Goal: Complete application form

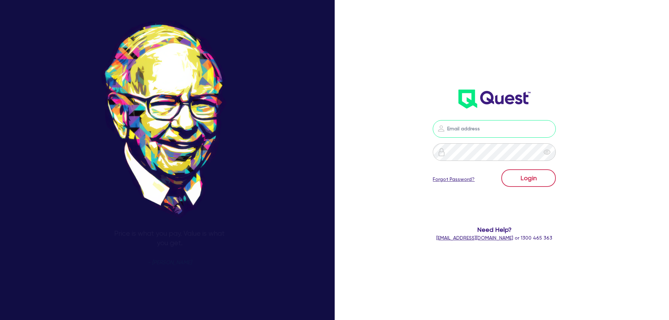
type input "[PERSON_NAME][EMAIL_ADDRESS][DOMAIN_NAME]"
click at [524, 174] on button "Login" at bounding box center [529, 179] width 55 height 18
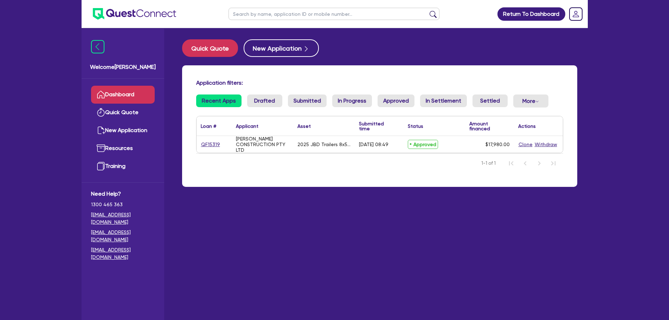
click at [254, 144] on div "[PERSON_NAME] CONSTRUCTION PTY LTD" at bounding box center [262, 144] width 53 height 17
click at [214, 143] on link "QF15319" at bounding box center [211, 145] width 20 height 8
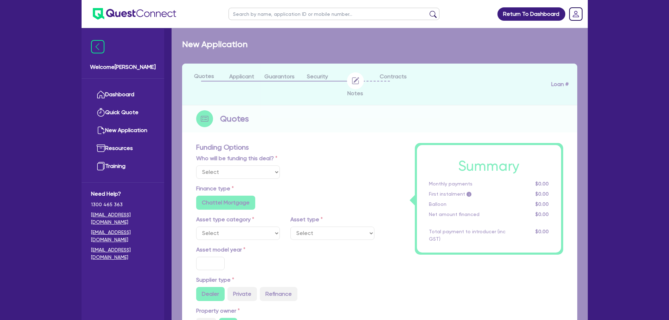
select select "Quest Finance - Own Book"
select select "PRIMARY_ASSETS"
type input "2025"
type input "18,480"
type input "500"
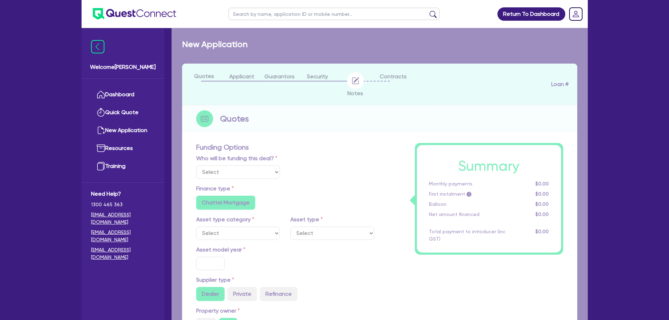
type input "10"
type input "1,798"
type input "17.95"
type input "1,200"
select select "TRAILERS"
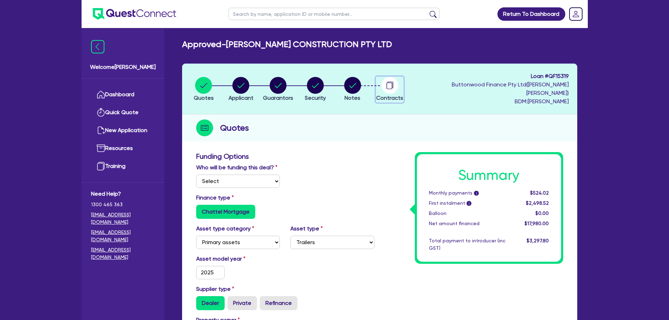
click at [395, 89] on button "Contracts" at bounding box center [390, 90] width 28 height 26
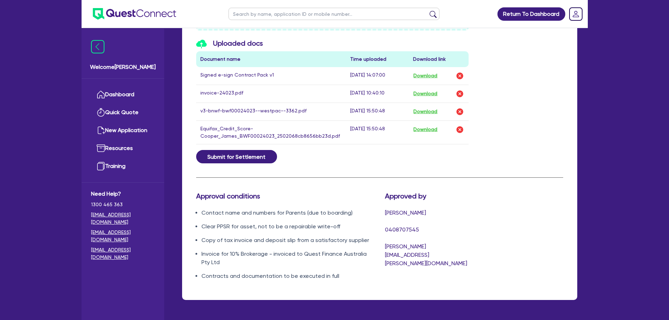
scroll to position [406, 0]
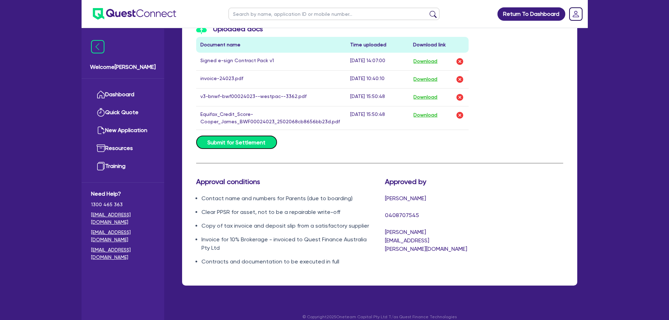
click at [253, 136] on button "Submit for Settlement" at bounding box center [236, 142] width 81 height 13
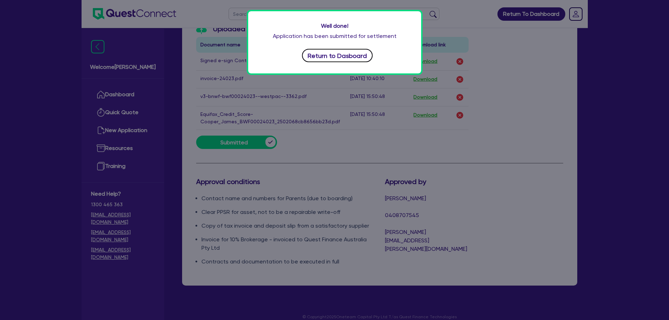
click at [354, 56] on button "Return to Dasboard" at bounding box center [337, 55] width 71 height 13
